Goal: Complete application form: Complete application form

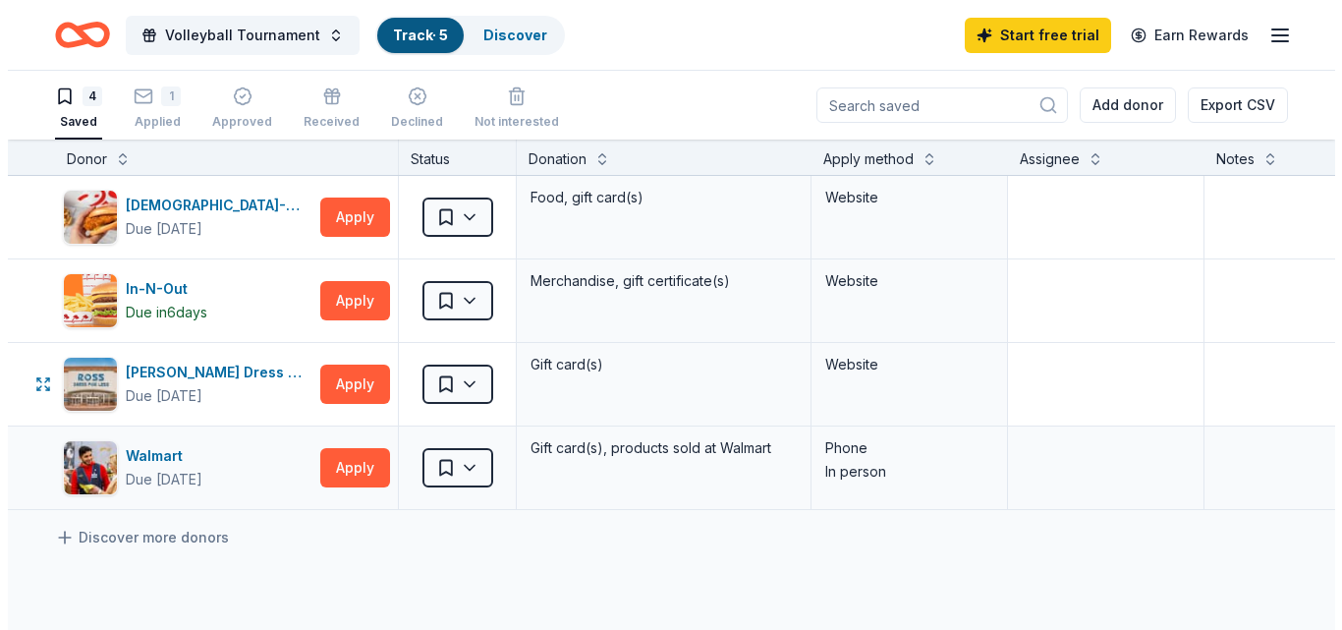
scroll to position [28, 0]
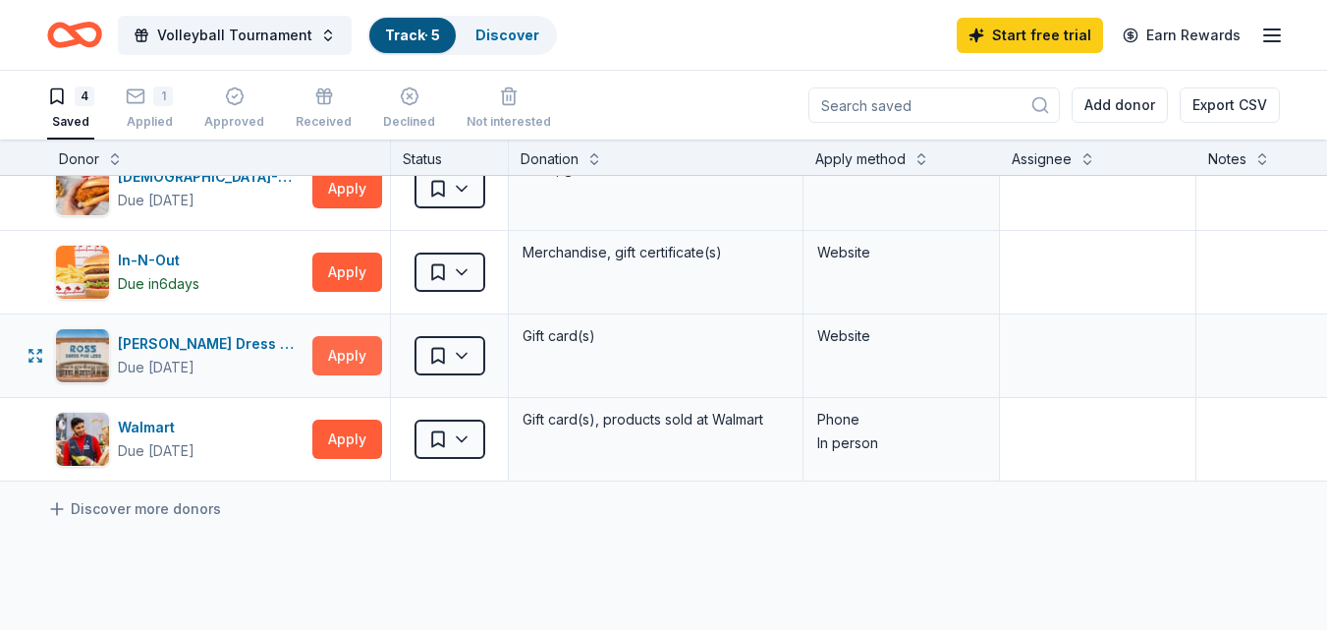
click at [352, 350] on button "Apply" at bounding box center [347, 355] width 70 height 39
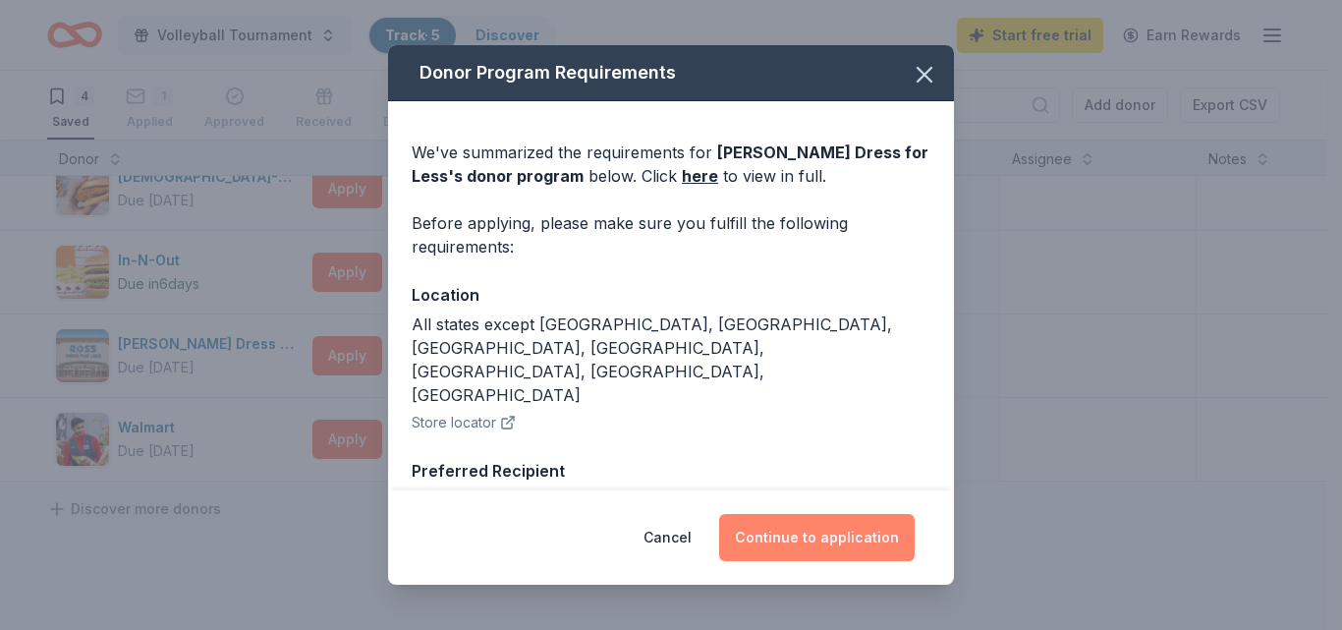
click at [796, 529] on button "Continue to application" at bounding box center [816, 537] width 195 height 47
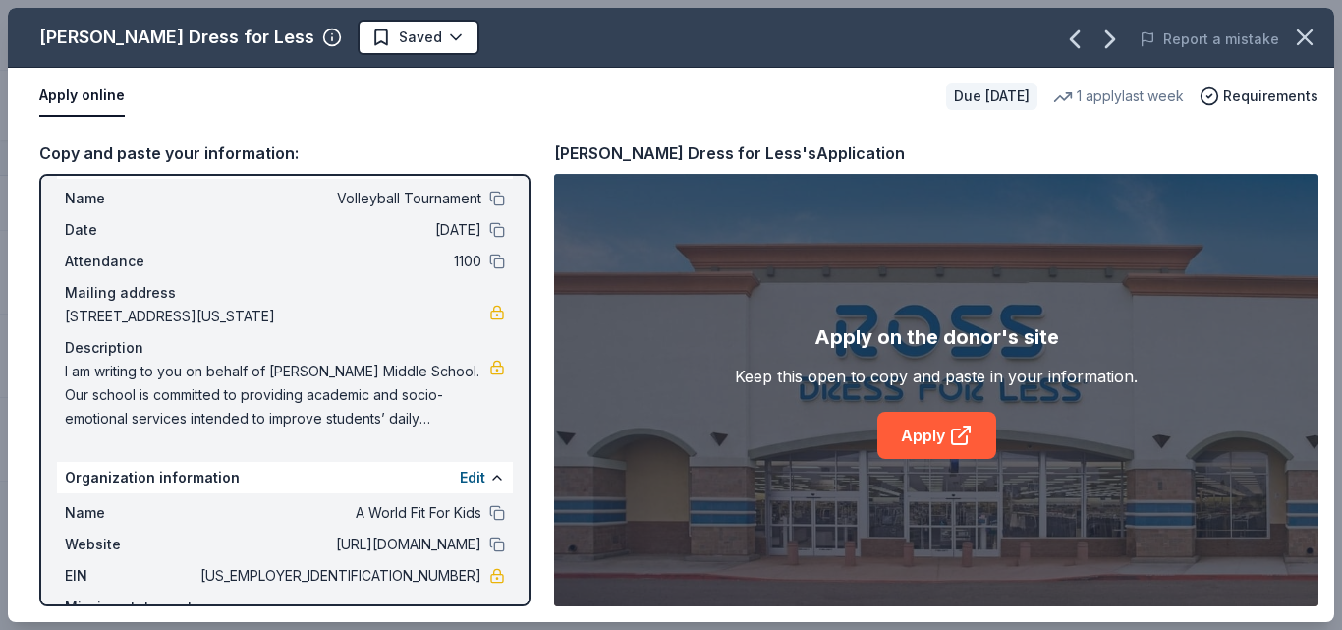
scroll to position [153, 0]
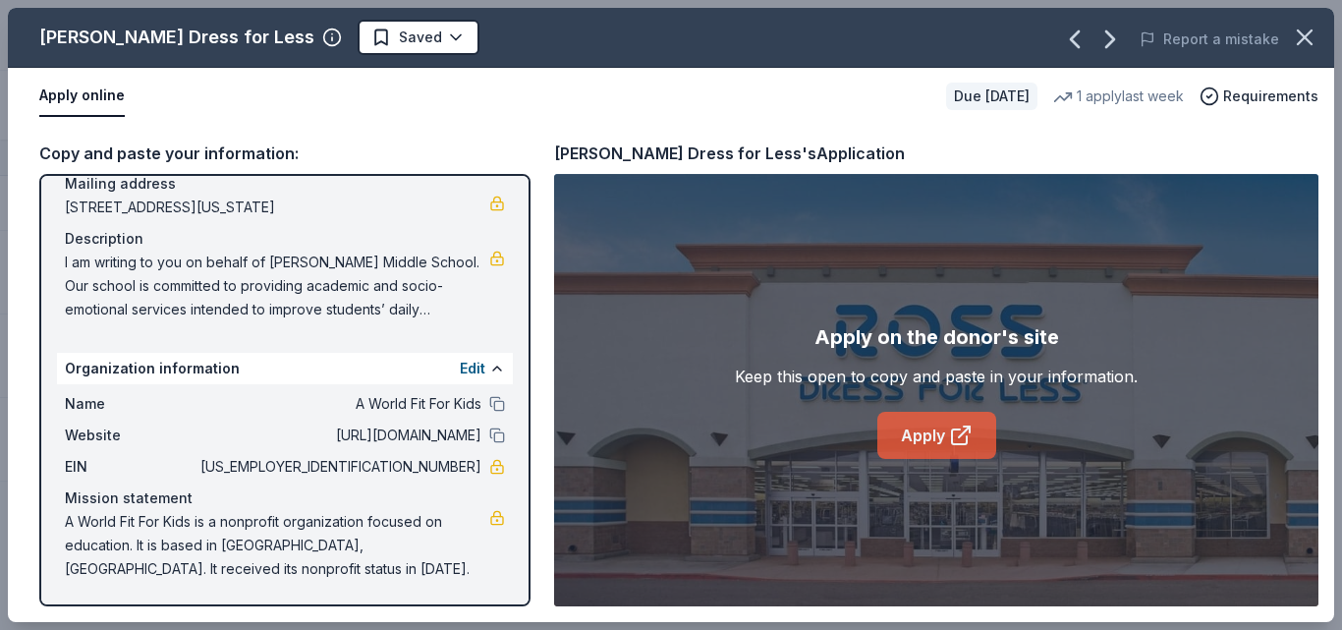
click at [940, 447] on link "Apply" at bounding box center [936, 435] width 119 height 47
click at [489, 374] on button at bounding box center [497, 369] width 16 height 16
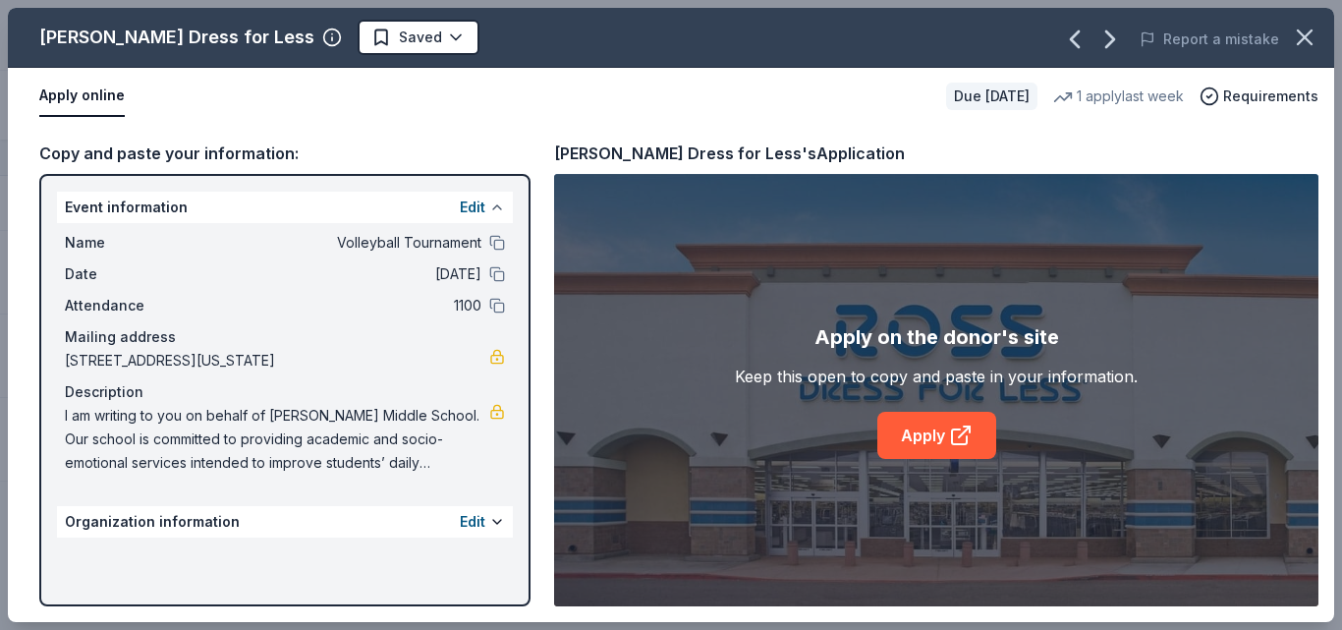
click at [489, 206] on button at bounding box center [497, 207] width 16 height 16
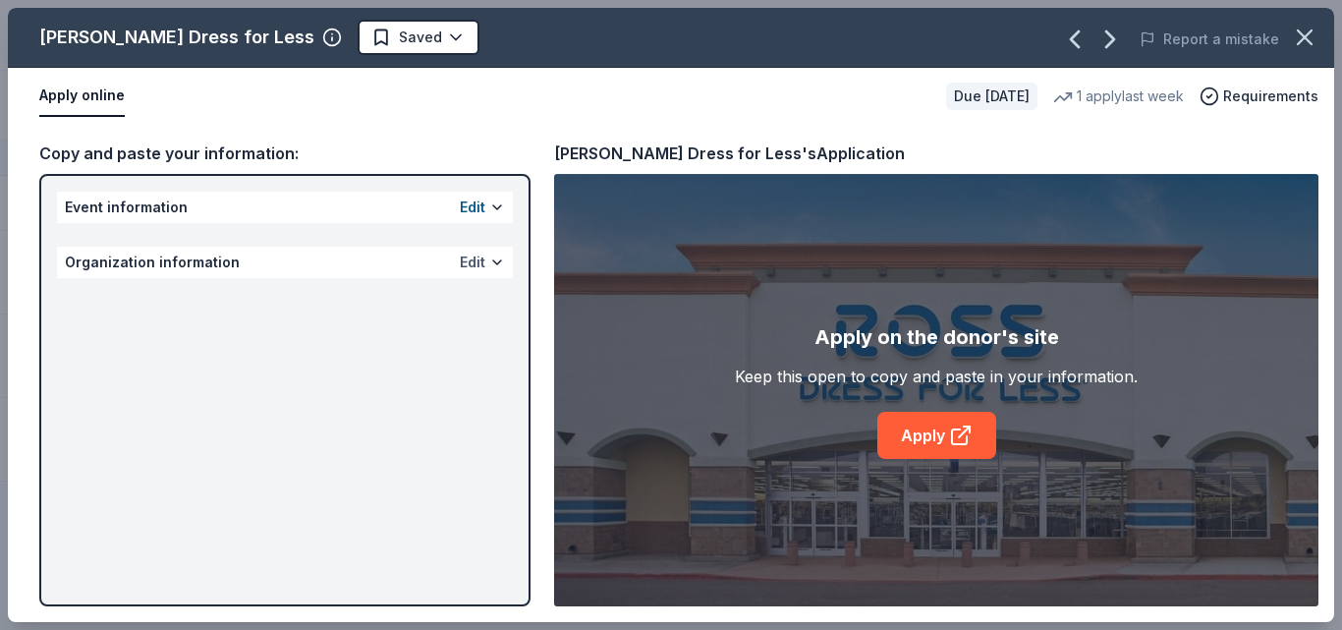
click at [473, 260] on button "Edit" at bounding box center [473, 262] width 26 height 24
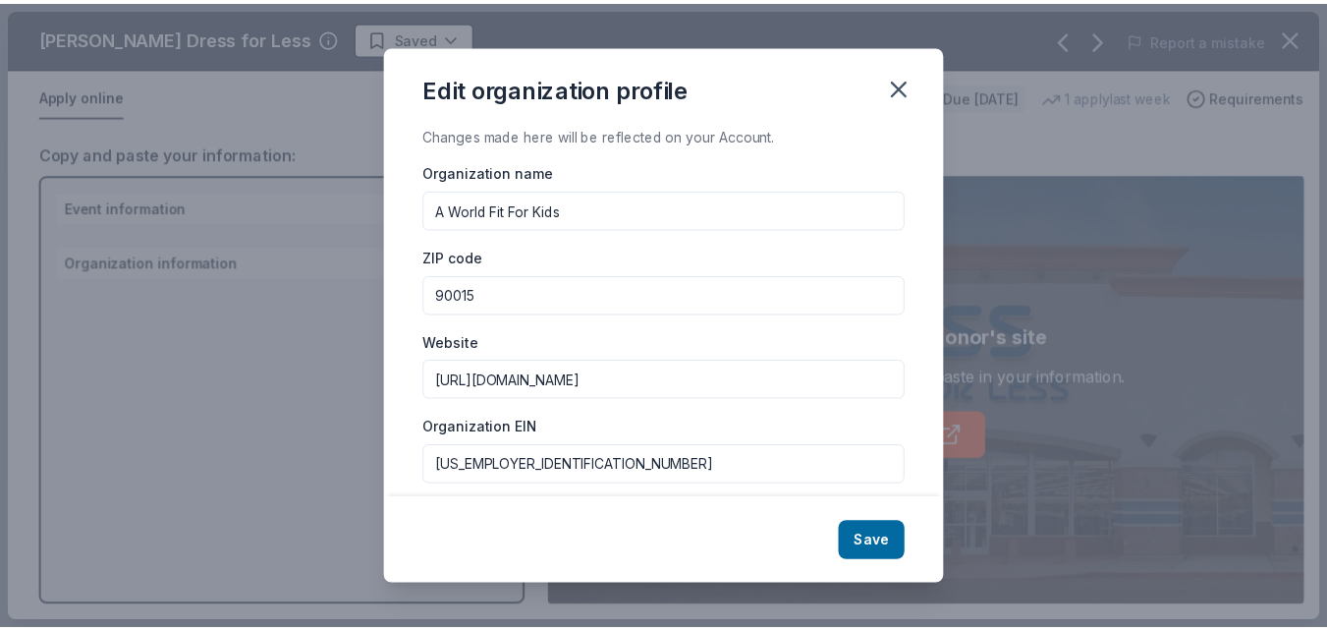
scroll to position [285, 0]
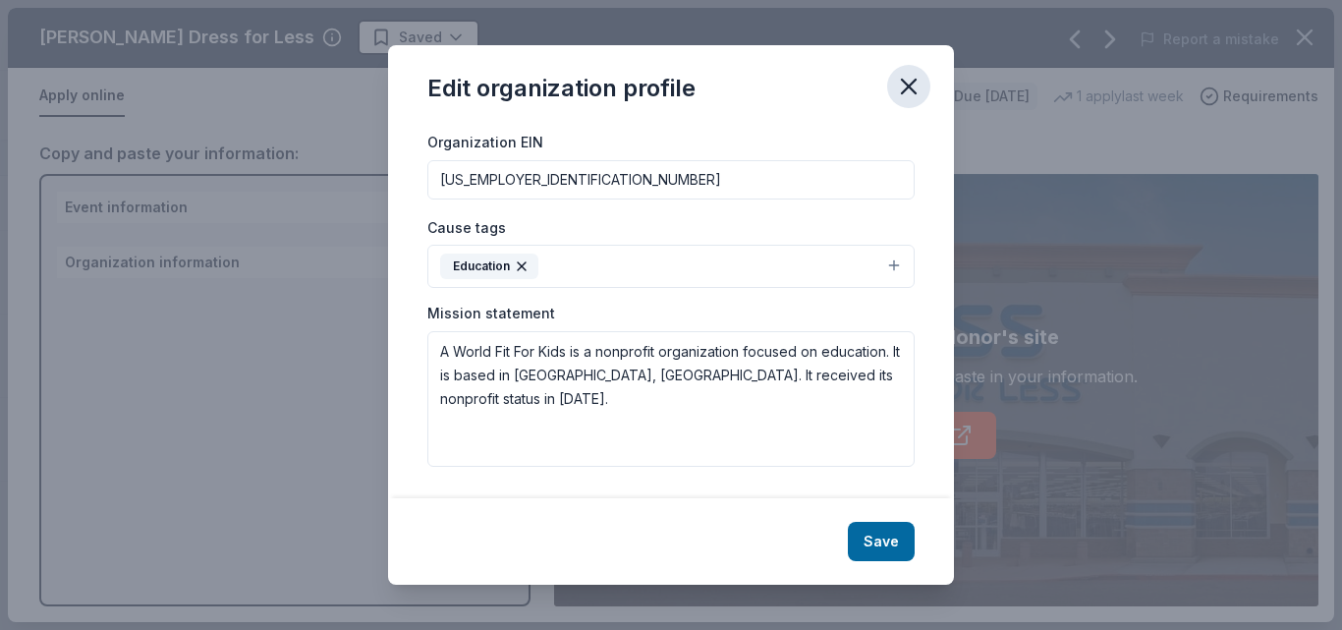
click at [910, 89] on icon "button" at bounding box center [909, 87] width 14 height 14
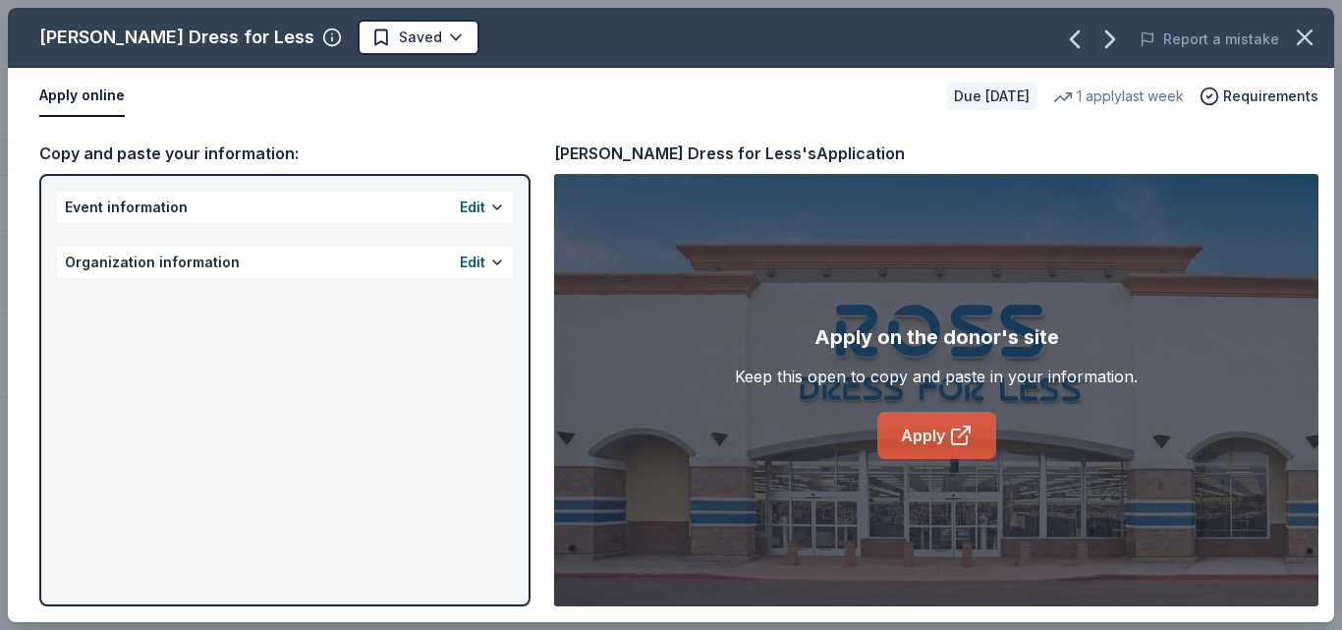
click at [924, 418] on link "Apply" at bounding box center [936, 435] width 119 height 47
click at [467, 110] on div "Apply online" at bounding box center [484, 96] width 891 height 41
click at [1316, 31] on icon "button" at bounding box center [1305, 38] width 28 height 28
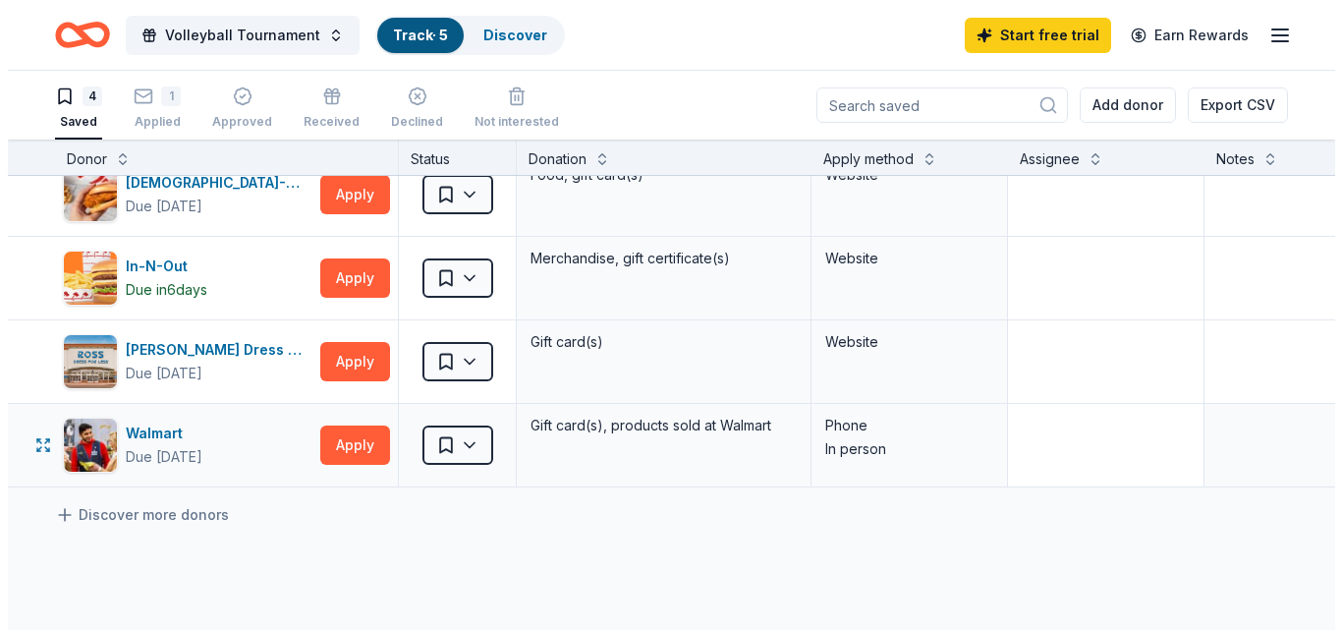
scroll to position [0, 0]
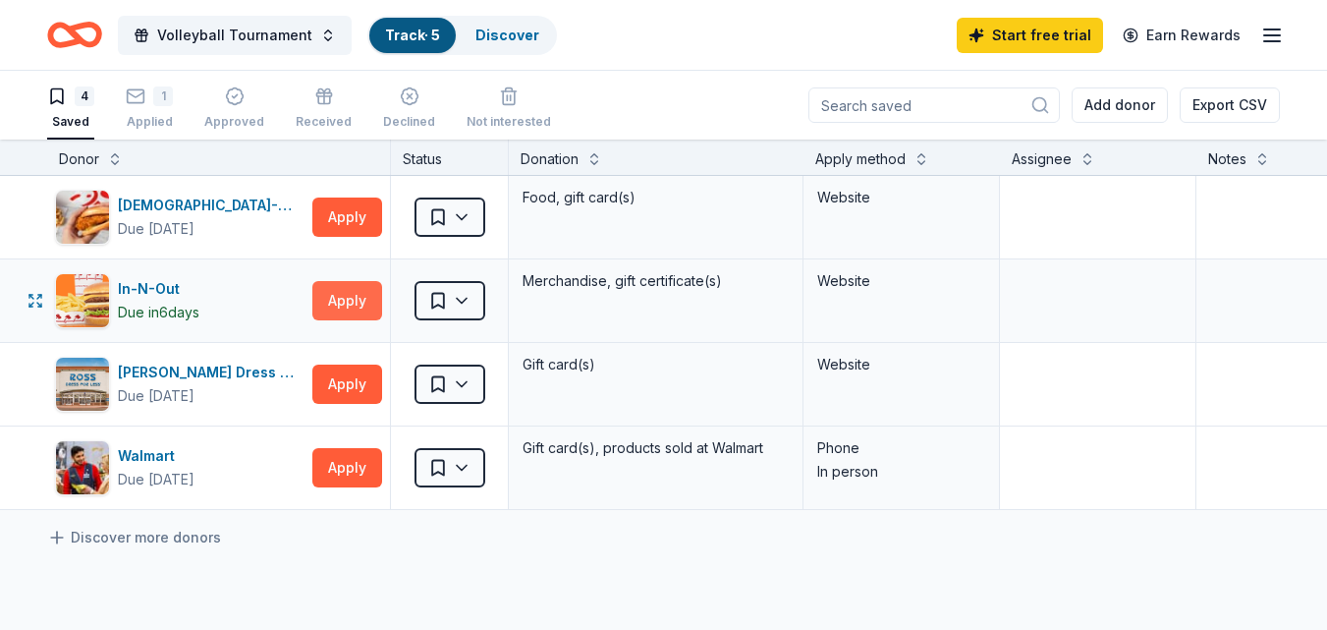
click at [344, 294] on button "Apply" at bounding box center [347, 300] width 70 height 39
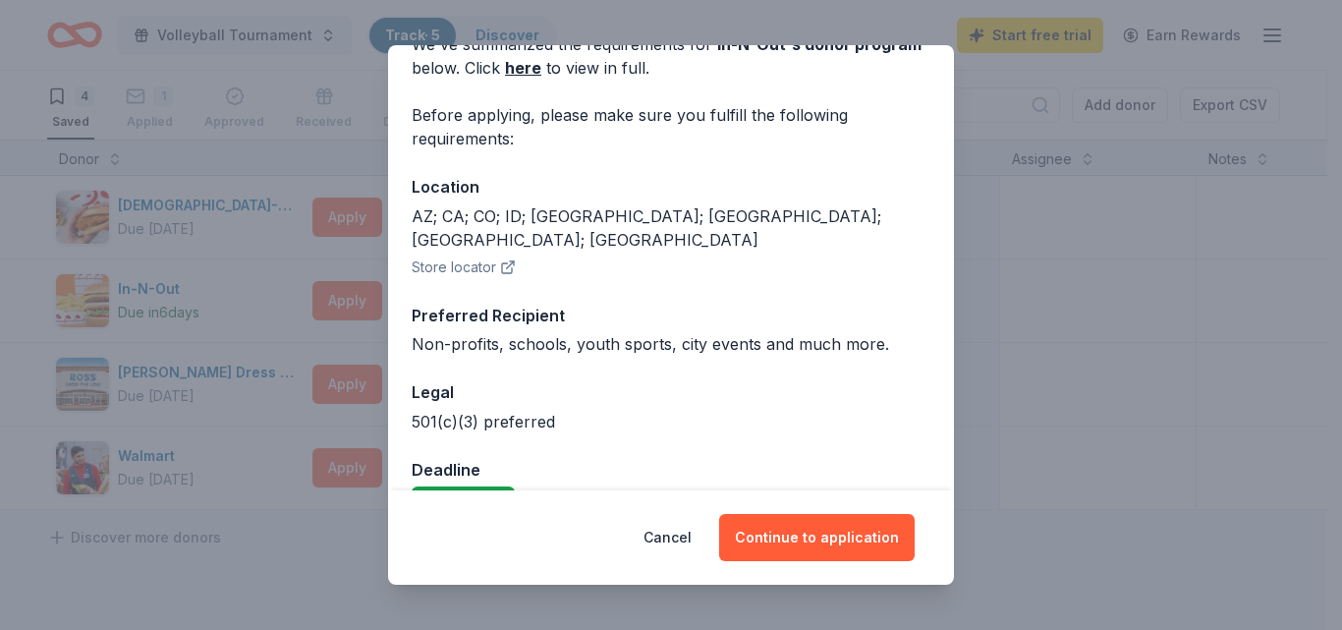
scroll to position [132, 0]
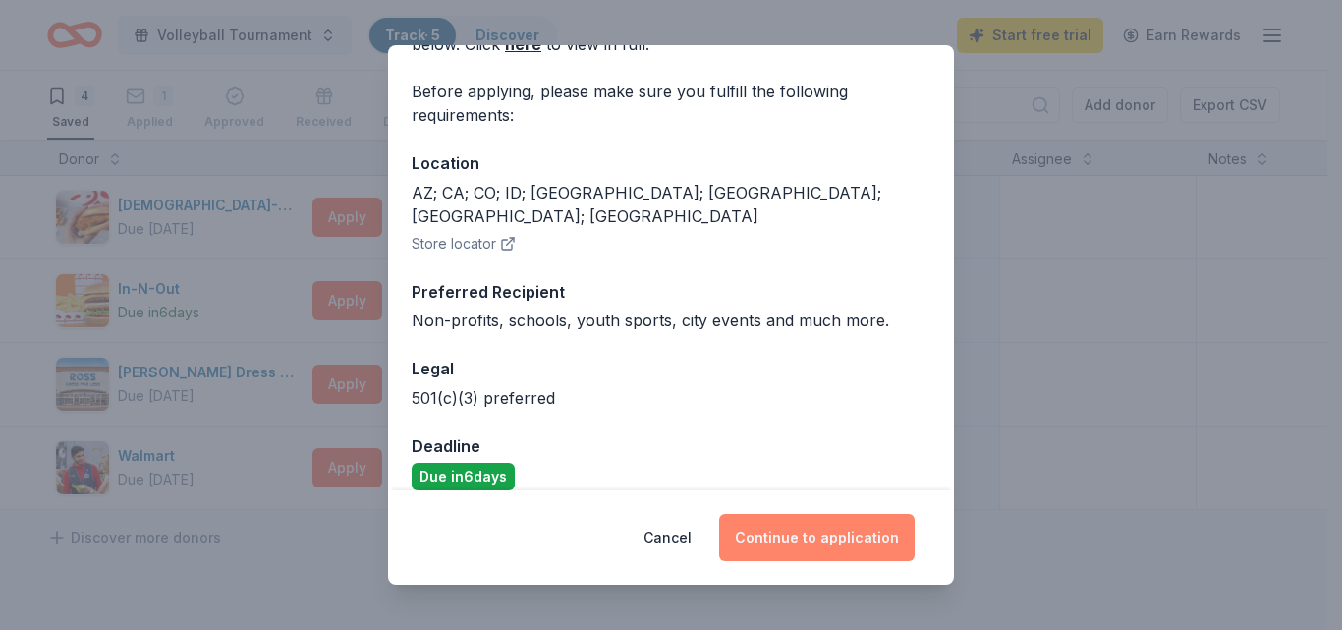
click at [815, 538] on button "Continue to application" at bounding box center [816, 537] width 195 height 47
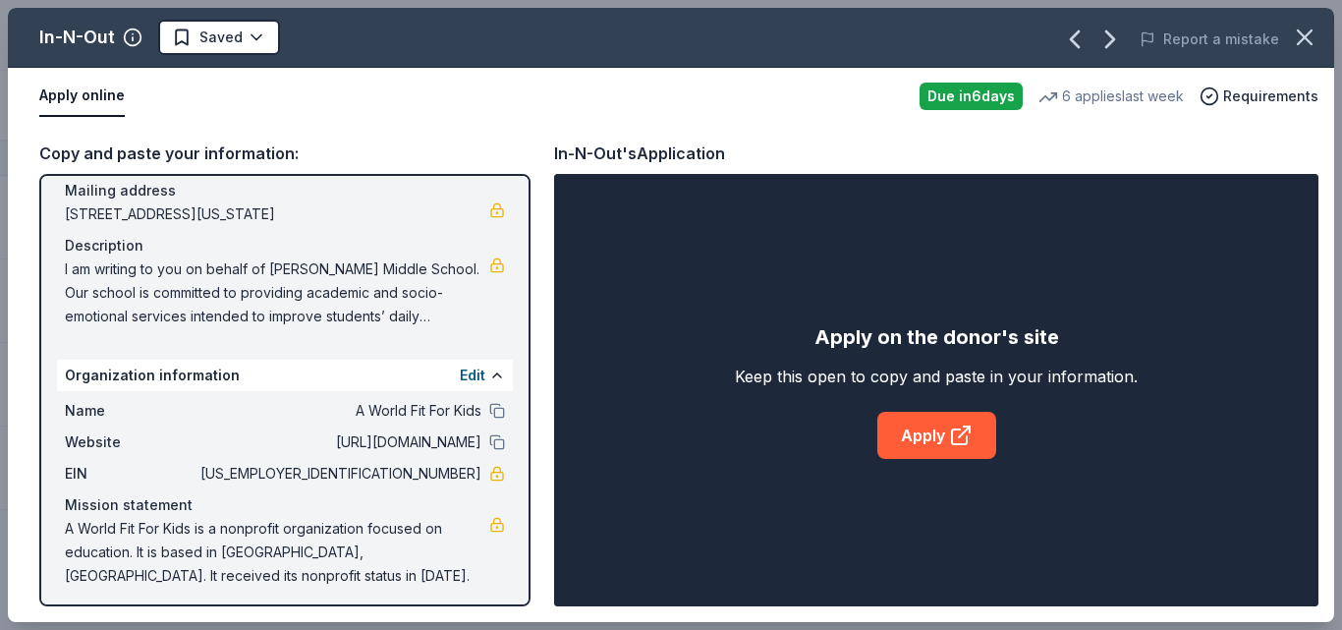
scroll to position [153, 0]
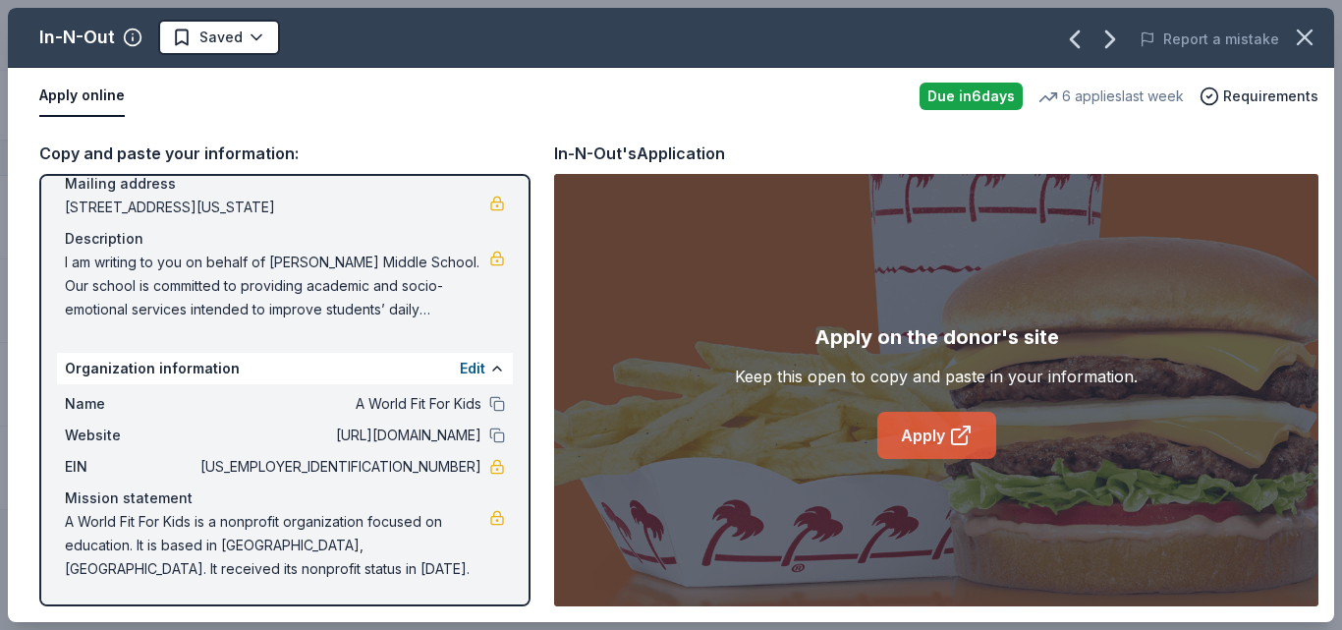
click at [922, 430] on link "Apply" at bounding box center [936, 435] width 119 height 47
